Goal: Information Seeking & Learning: Learn about a topic

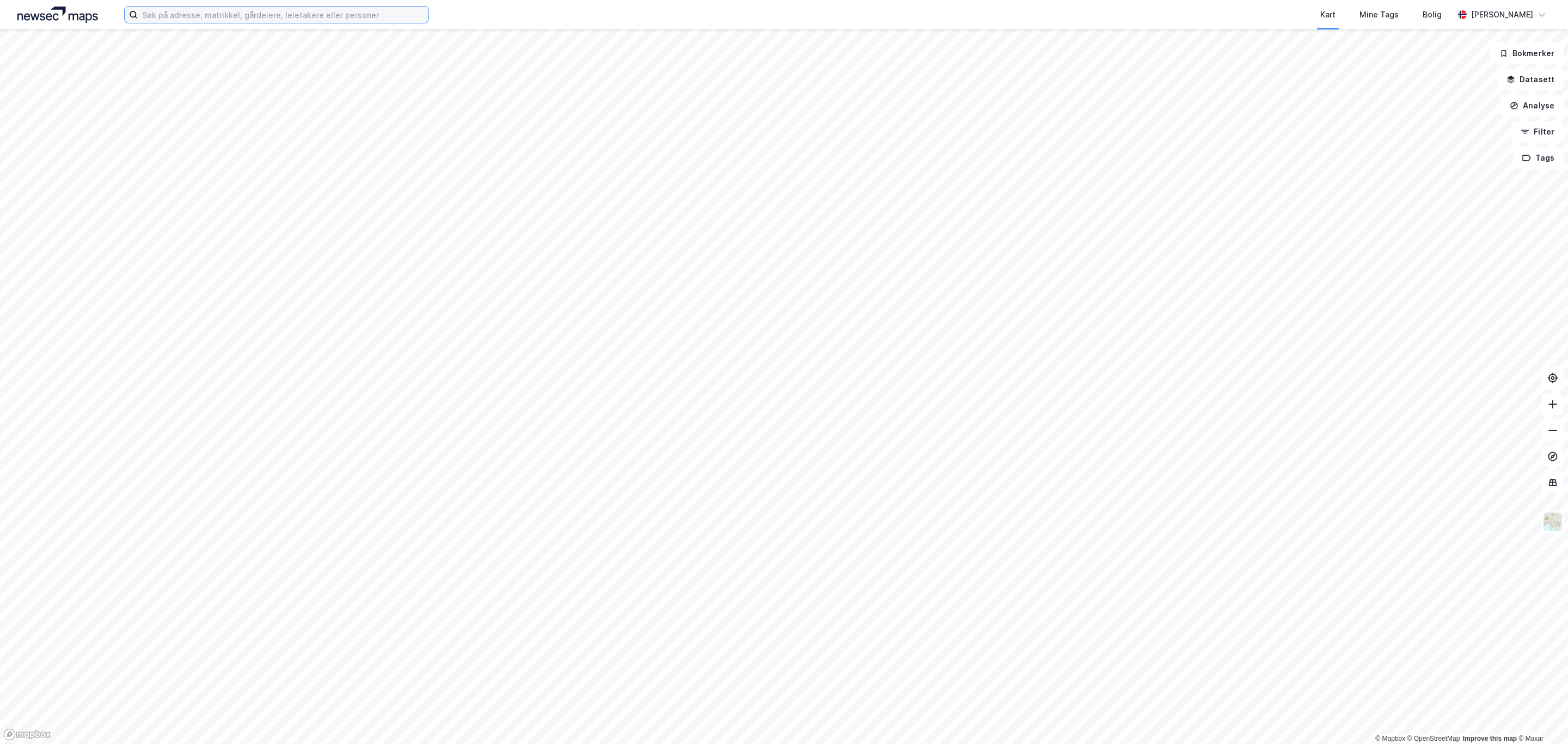
click at [213, 19] on input at bounding box center [283, 15] width 291 height 16
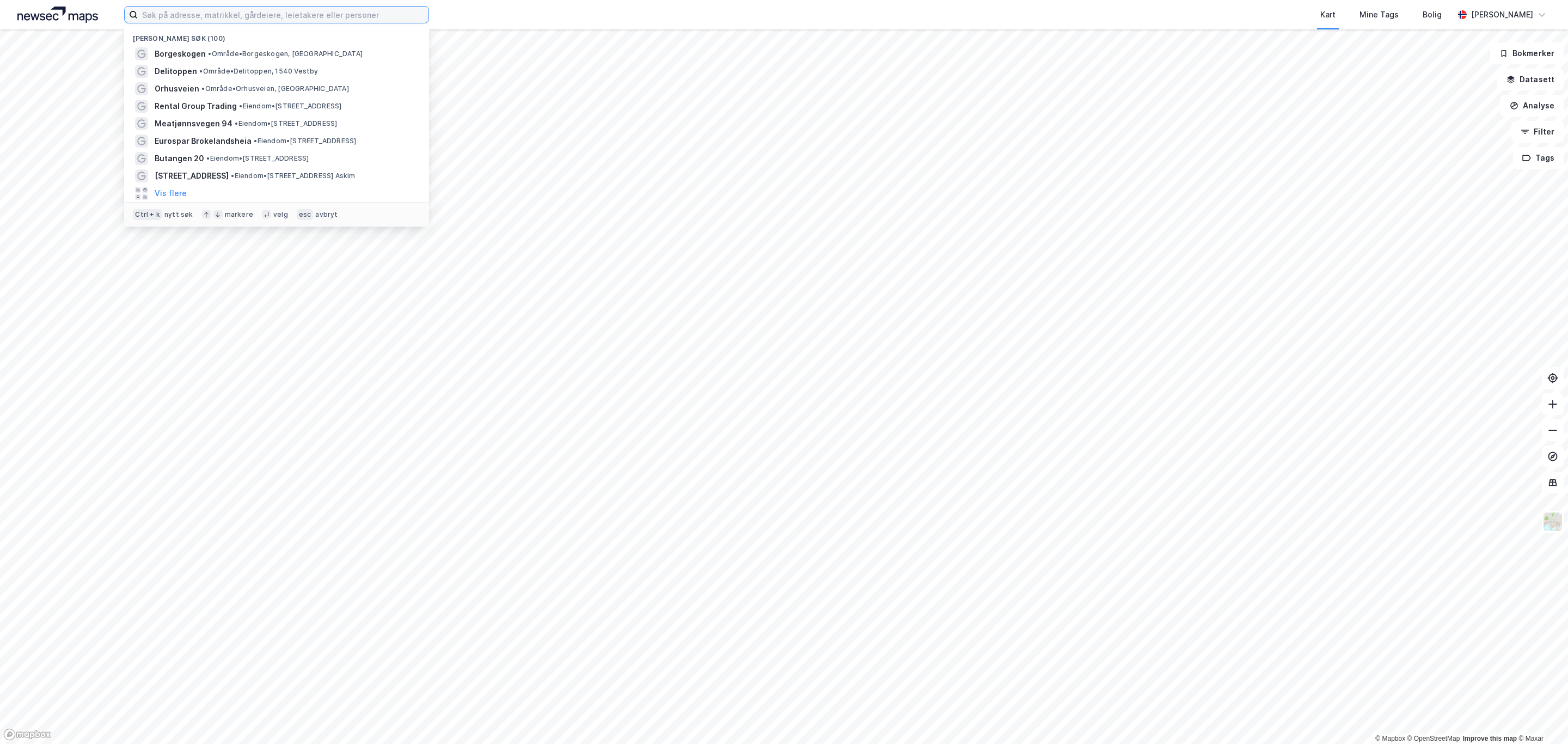
paste input "Kvantum Holding AS"
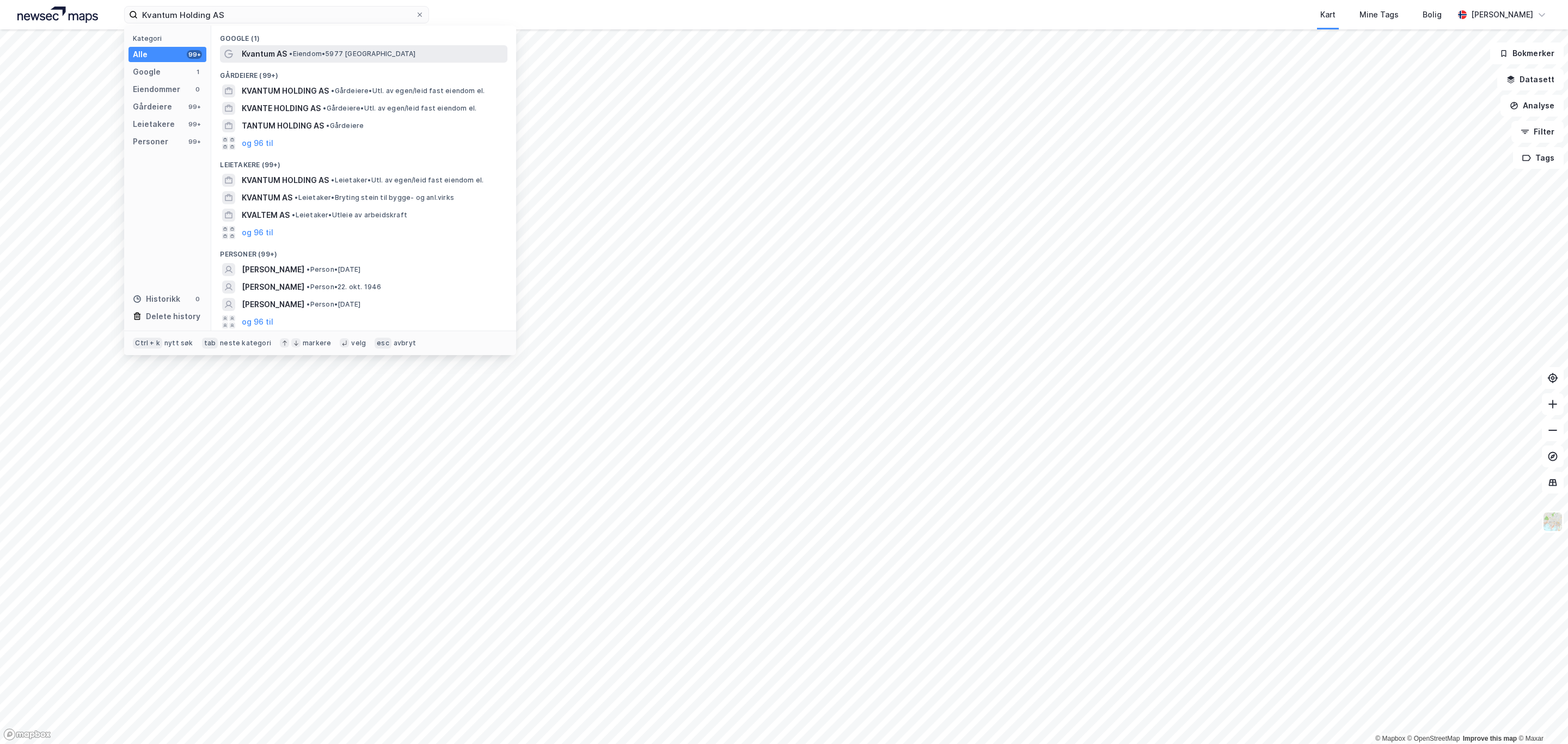
click at [316, 54] on span "• Eiendom • 5977 [GEOGRAPHIC_DATA]" at bounding box center [352, 54] width 126 height 9
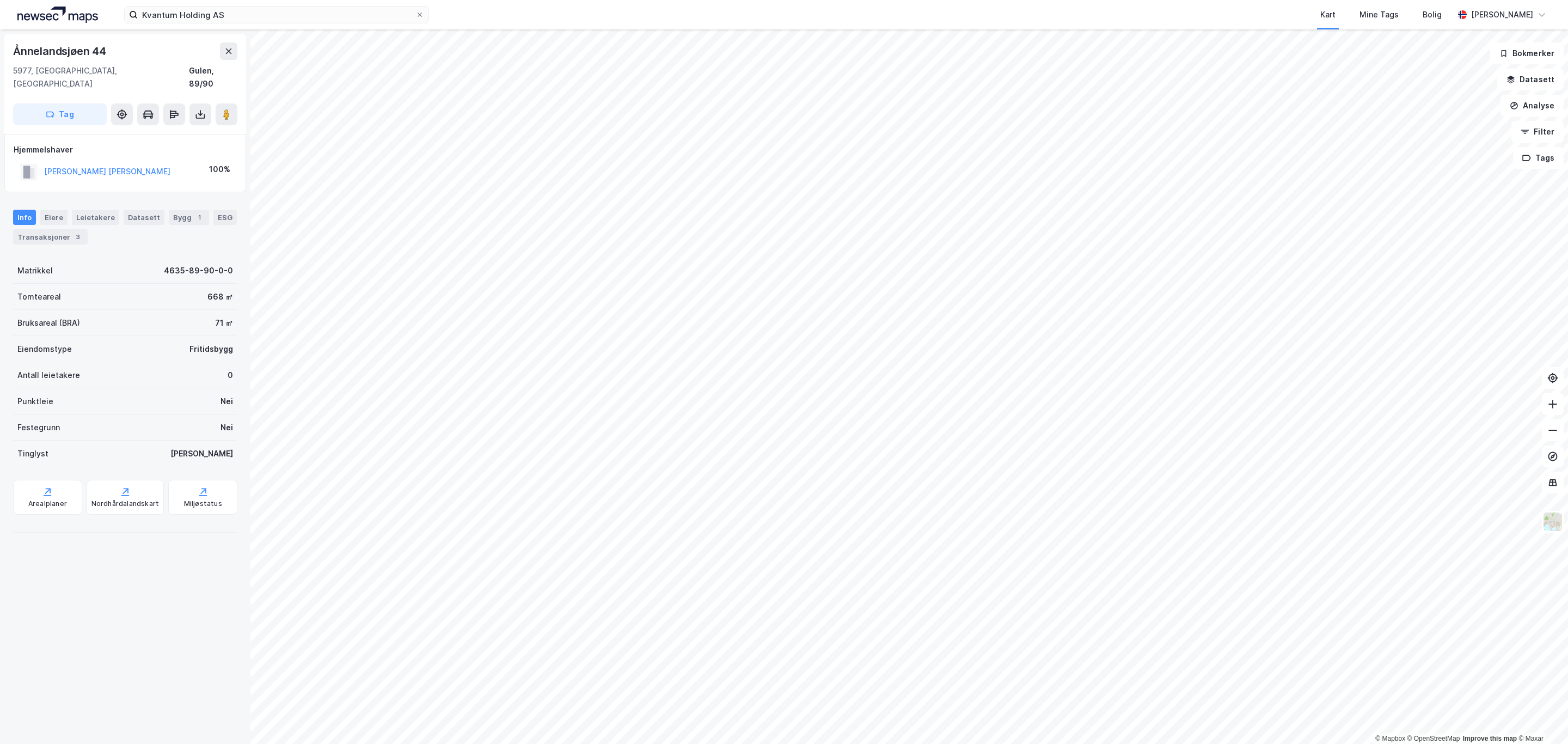
click at [235, 0] on div "Kvantum Holding AS Kart Mine Tags [PERSON_NAME] Standahl" at bounding box center [784, 15] width 1568 height 29
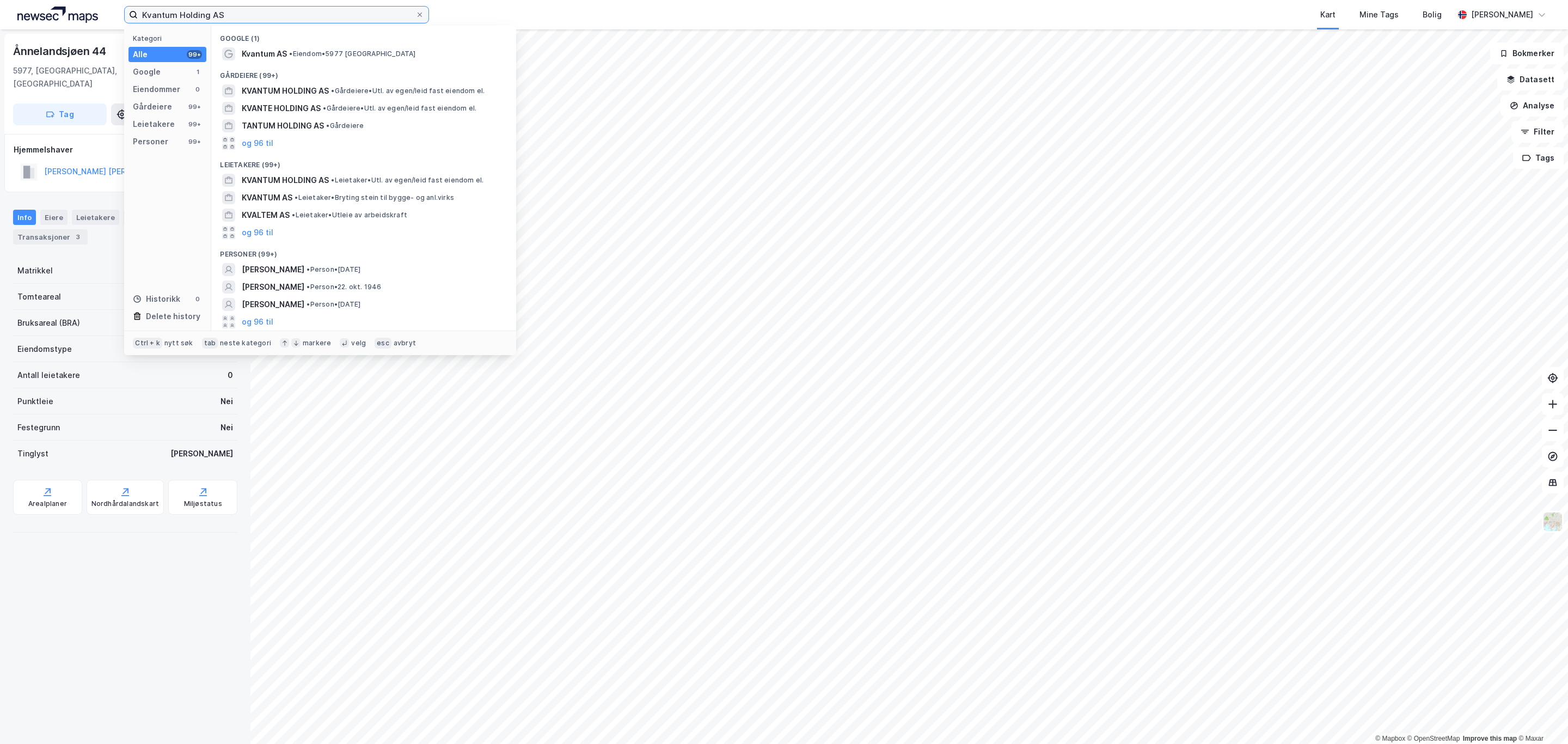
click at [235, 12] on input "Kvantum Holding AS" at bounding box center [277, 15] width 278 height 16
click at [184, 88] on div "Eiendommer 0" at bounding box center [167, 89] width 78 height 15
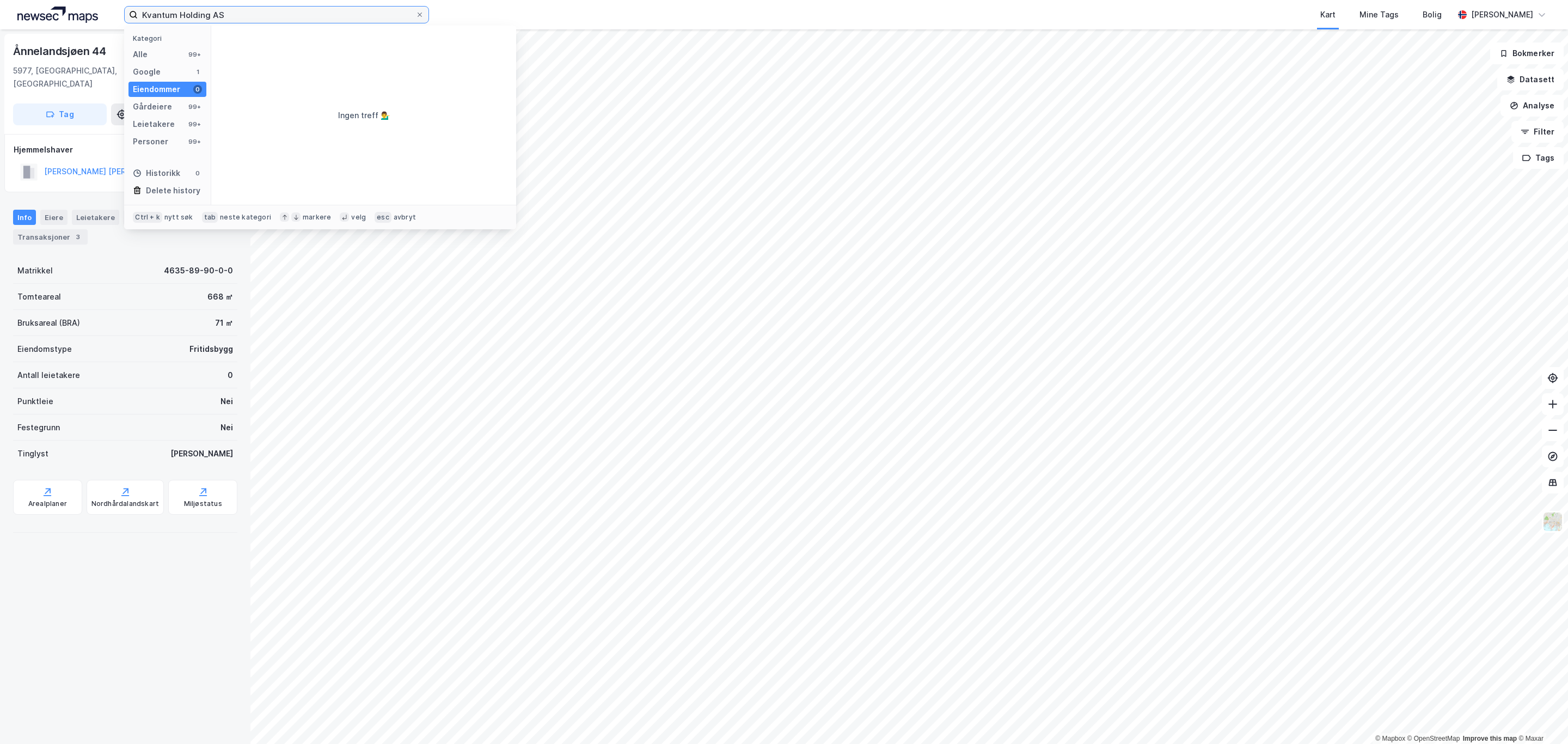
click at [270, 20] on input "Kvantum Holding AS" at bounding box center [277, 15] width 278 height 16
click at [187, 108] on div "99+" at bounding box center [195, 106] width 15 height 9
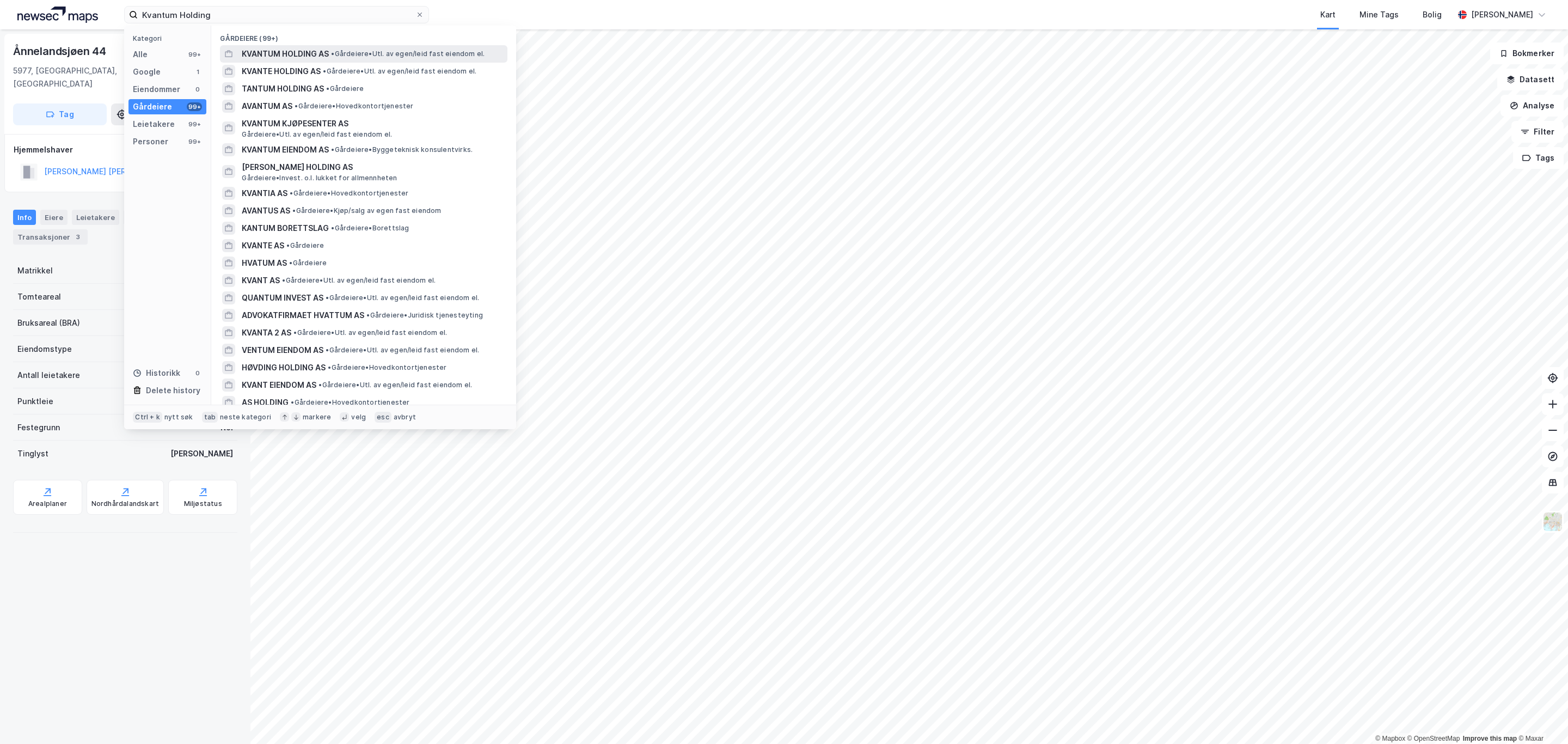
click at [284, 45] on div "KVANTUM HOLDING AS • Gårdeiere • Utl. av egen/[PERSON_NAME] fast eiendom el." at bounding box center [363, 54] width 287 height 17
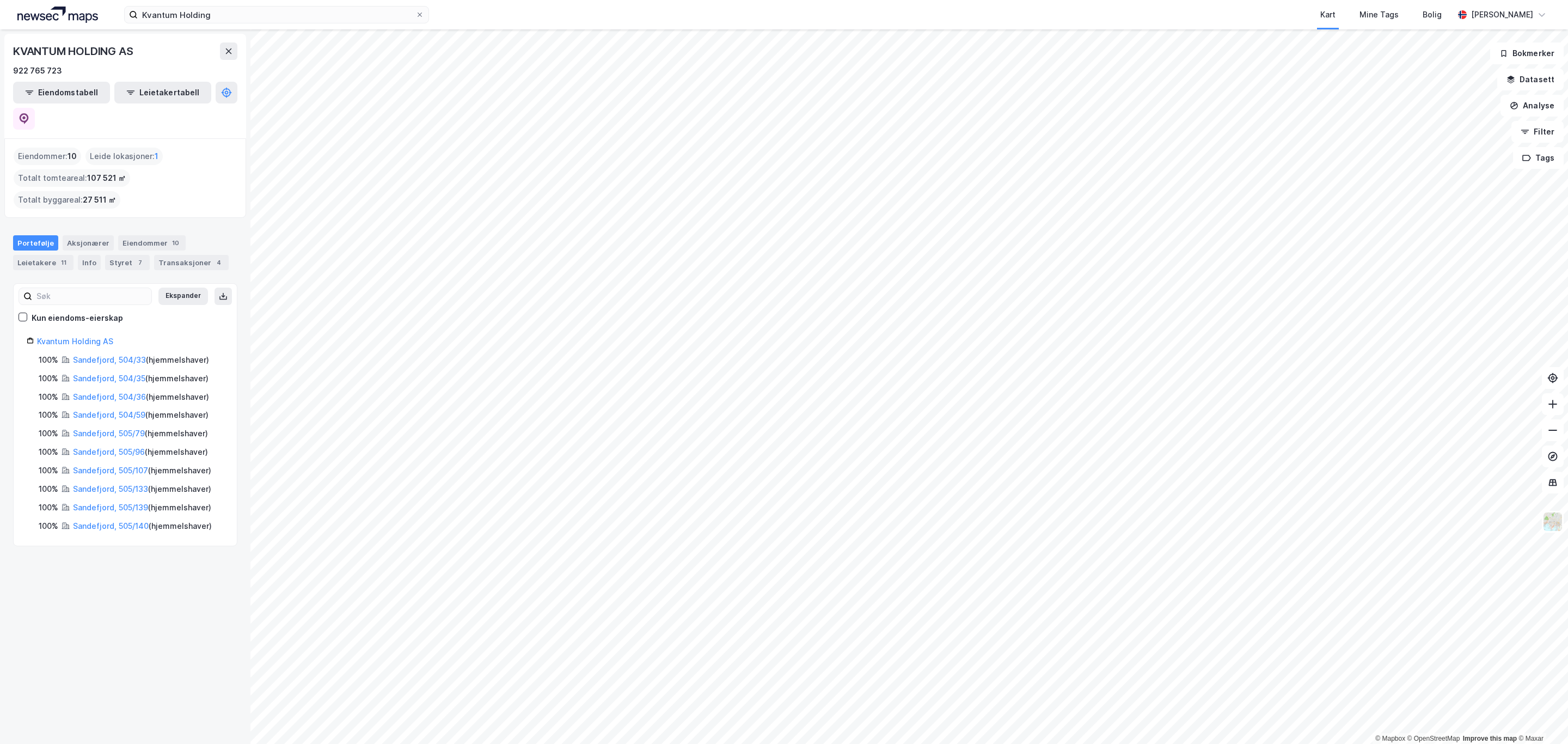
click at [905, 744] on html "Kvantum Holding Kart Mine Tags [PERSON_NAME] Standahl © Mapbox © OpenStreetMap …" at bounding box center [784, 372] width 1568 height 744
click at [133, 148] on div "Leide lokasjoner : 1" at bounding box center [124, 156] width 77 height 17
click at [139, 148] on div "Leide lokasjoner : 1" at bounding box center [124, 156] width 77 height 17
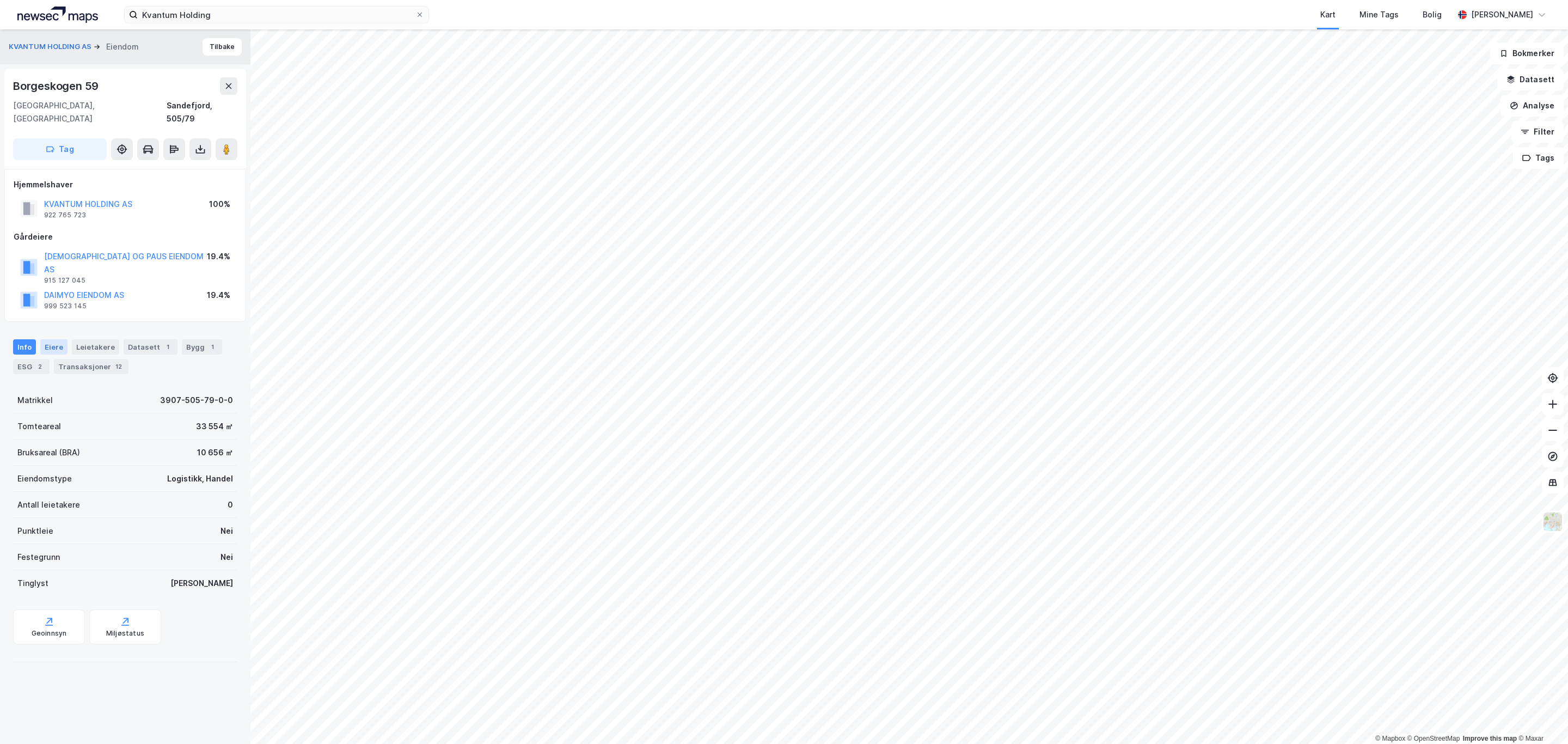
click at [63, 339] on div "Eiere" at bounding box center [54, 347] width 27 height 15
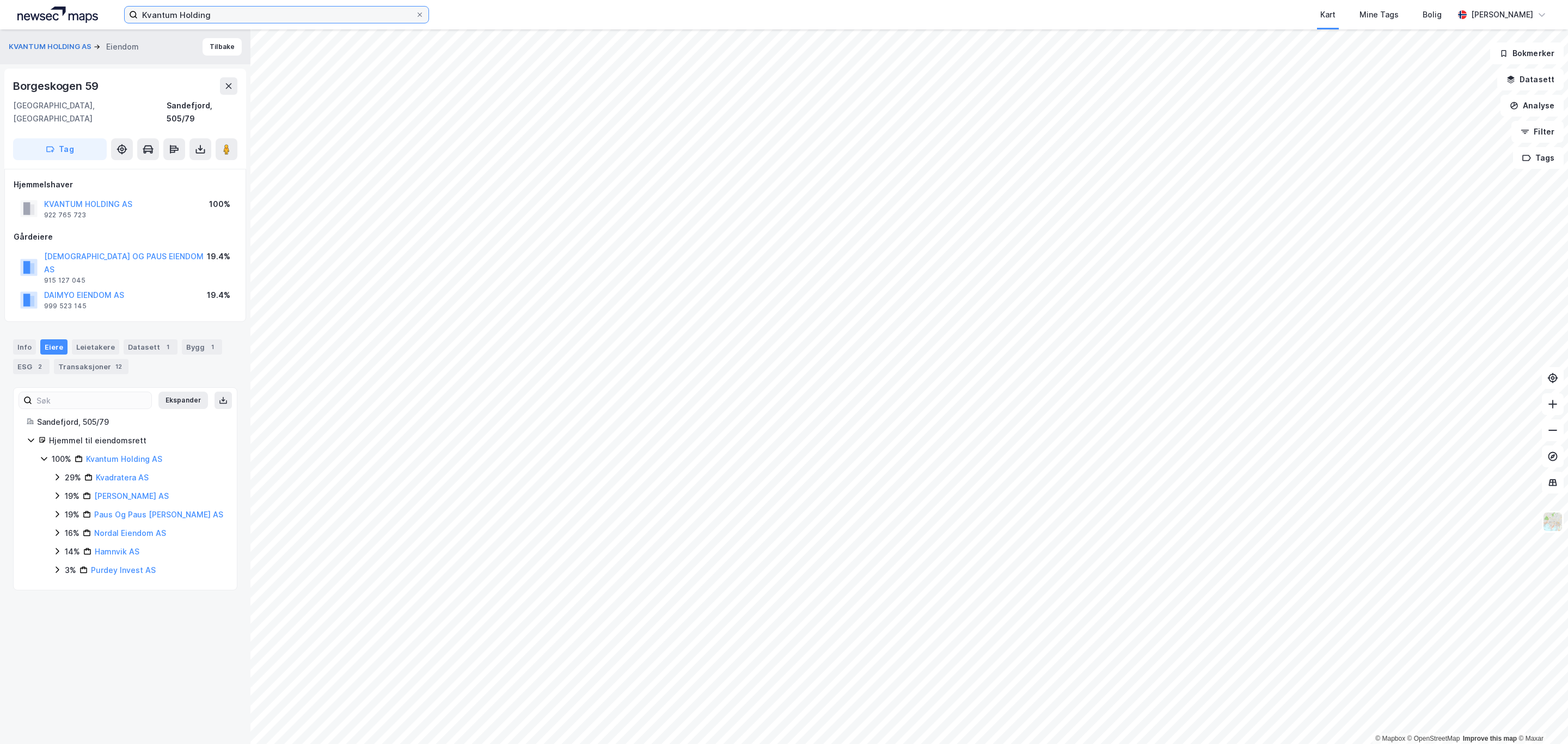
click at [231, 17] on input "Kvantum Holding" at bounding box center [277, 15] width 278 height 16
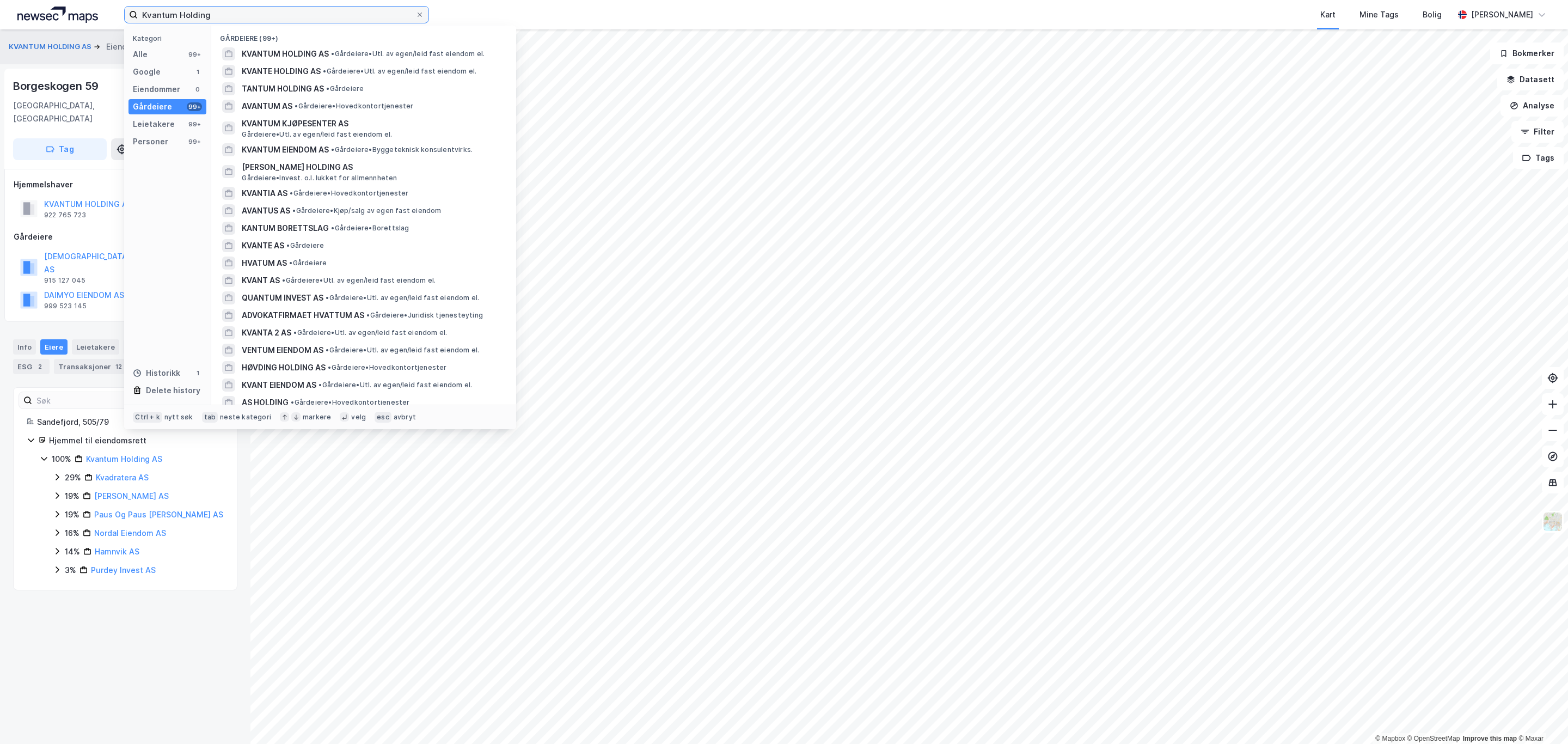
drag, startPoint x: 231, startPoint y: 17, endPoint x: 74, endPoint y: 9, distance: 157.2
click at [77, 14] on div "Kvantum Holding Kategori Alle 99+ Google 1 Eiendommer 0 Gårdeiere 99+ Leietaker…" at bounding box center [784, 15] width 1568 height 29
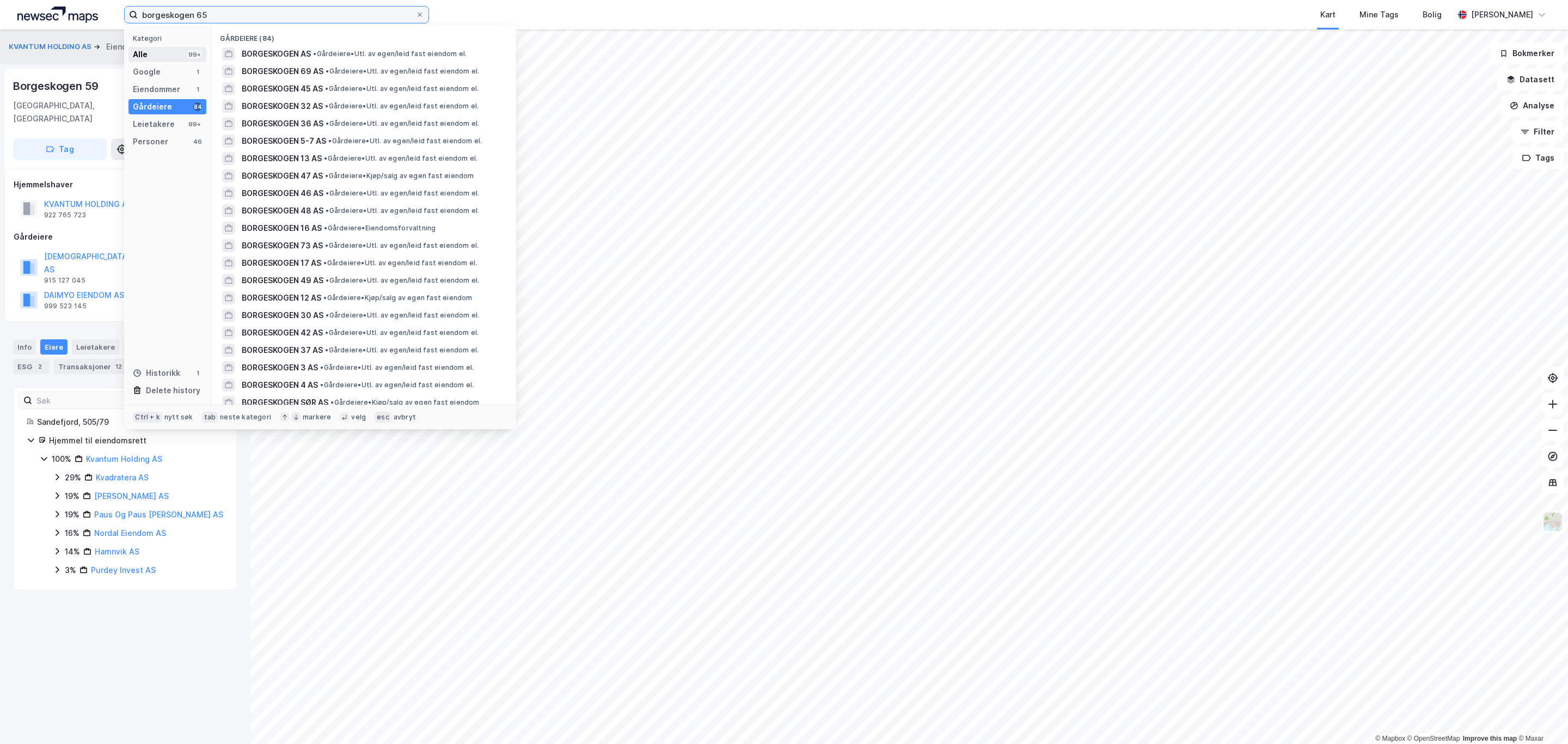
type input "borgeskogen 65"
click at [183, 53] on div "Alle 99+" at bounding box center [167, 55] width 78 height 15
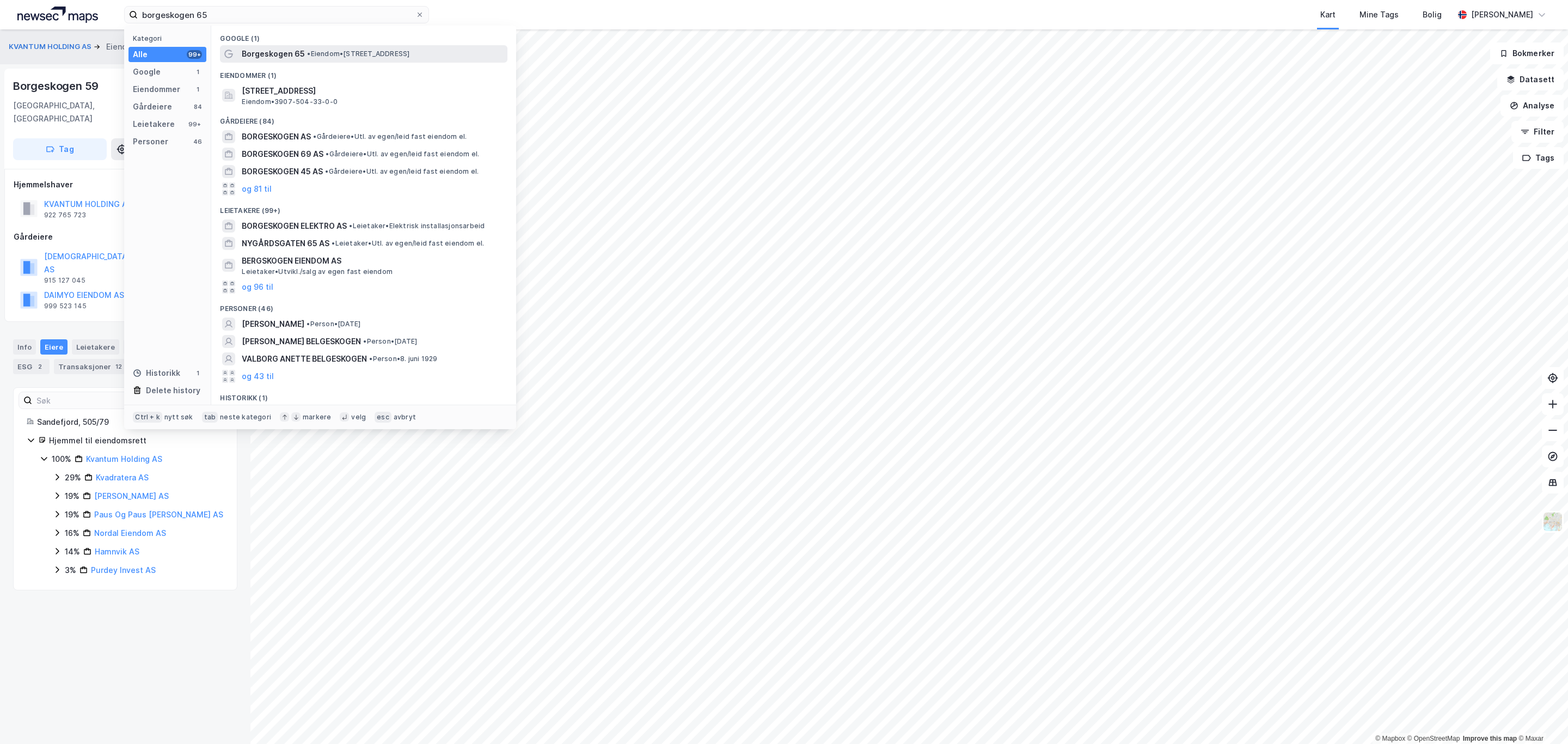
click at [269, 54] on span "Borgeskogen 65" at bounding box center [274, 53] width 63 height 13
